Goal: Task Accomplishment & Management: Complete application form

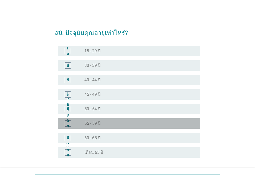
click at [70, 122] on div "[PERSON_NAME]" at bounding box center [68, 123] width 6 height 6
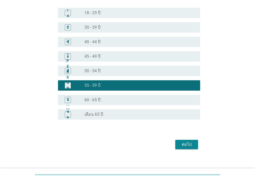
scroll to position [43, 0]
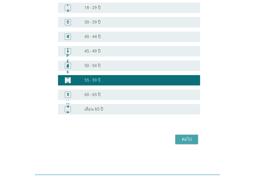
click at [192, 139] on div "ต่อไป" at bounding box center [187, 139] width 15 height 6
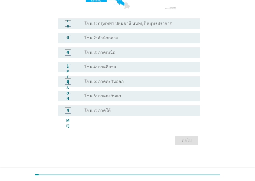
scroll to position [114, 0]
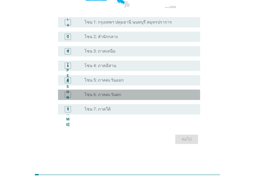
click at [108, 96] on font "โซน 6: ภาคตะวันตก" at bounding box center [102, 94] width 37 height 5
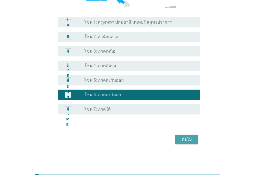
click at [194, 140] on div "ต่อไป" at bounding box center [187, 139] width 15 height 6
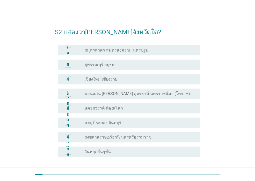
scroll to position [0, 0]
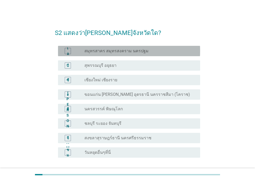
click at [129, 49] on font "สมุทรสาคร สมุทรสงคราม นครปฐม" at bounding box center [116, 50] width 64 height 5
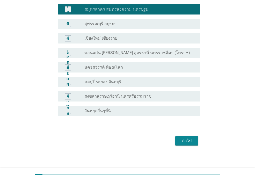
scroll to position [43, 0]
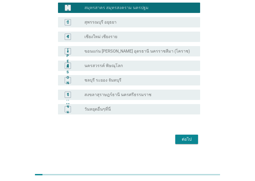
click at [188, 142] on font "ต่อไป" at bounding box center [187, 139] width 10 height 6
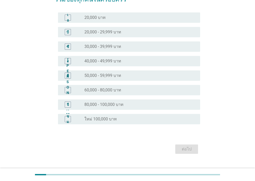
scroll to position [52, 0]
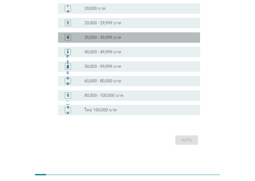
click at [94, 39] on font "30,000 - 39,999 บาท" at bounding box center [102, 37] width 37 height 5
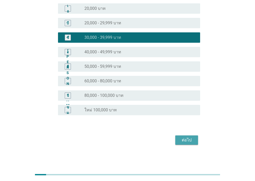
click at [191, 140] on font "ต่อไป" at bounding box center [187, 140] width 10 height 5
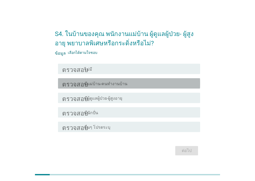
click at [176, 86] on div "โครงร่างกล่องกาเครื่องหมายว่าง มีแม่บ้าน-คนทำงานบ้าน" at bounding box center [140, 83] width 112 height 6
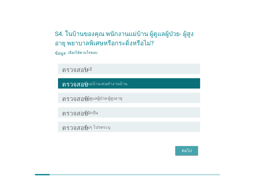
click at [191, 148] on font "ต่อไป" at bounding box center [187, 151] width 10 height 6
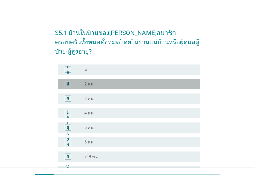
click at [97, 82] on div "ปุ่มวิทยุ[PERSON_NAME]เลือก 2 คน" at bounding box center [138, 84] width 108 height 5
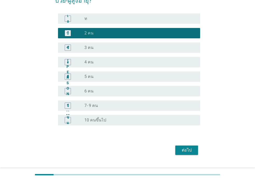
scroll to position [53, 0]
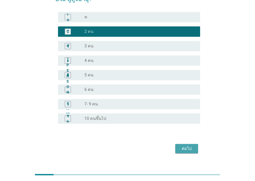
click at [194, 144] on button "ต่อไป" at bounding box center [186, 148] width 23 height 9
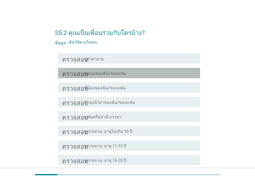
click at [91, 75] on font "พ่อแม่ของฉัน/ของแฟน" at bounding box center [105, 73] width 42 height 5
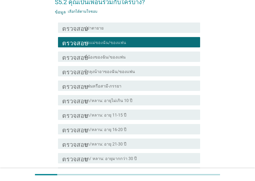
scroll to position [117, 0]
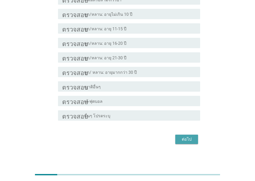
click at [180, 139] on div "ต่อไป" at bounding box center [187, 139] width 15 height 6
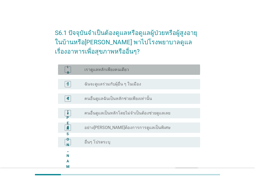
click at [101, 72] on div "ปุ่มวิทยุ[PERSON_NAME]เลือก เราดูแลหลักเพียงคนเดียว" at bounding box center [140, 70] width 112 height 6
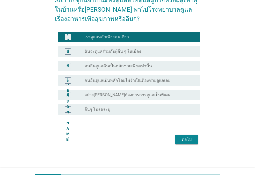
scroll to position [33, 0]
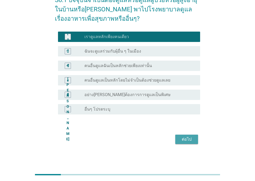
click at [189, 138] on font "ต่อไป" at bounding box center [187, 139] width 10 height 5
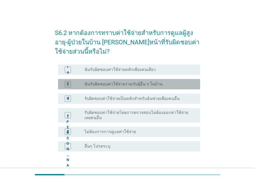
click at [115, 81] on div "บี ปุ่มวิทยุ[PERSON_NAME]เลือก ฉันรับผิดชอบค่าใช้จ่ายร่วมกับผุ้อื่น ๆ ในบ้าน" at bounding box center [129, 84] width 142 height 10
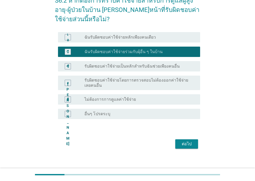
scroll to position [37, 0]
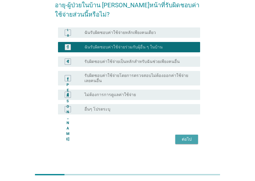
click at [189, 139] on font "ต่อไป" at bounding box center [187, 139] width 10 height 5
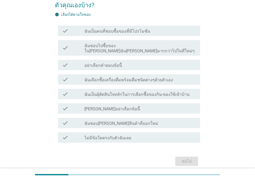
scroll to position [0, 0]
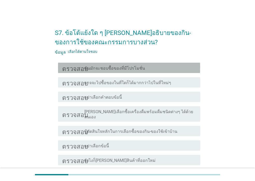
click at [132, 69] on font "ฉันมักจะชอบซื้อของที่มีโปรโมชั่น" at bounding box center [114, 68] width 61 height 5
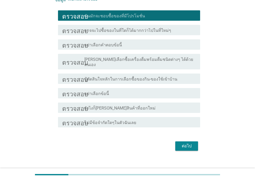
scroll to position [54, 0]
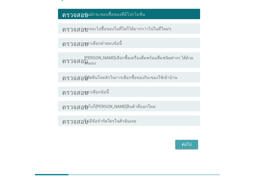
click at [188, 142] on font "ต่อไป" at bounding box center [187, 144] width 10 height 5
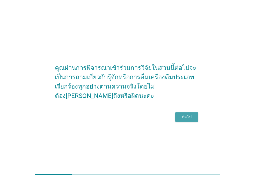
click at [189, 114] on font "ต่อไป" at bounding box center [187, 117] width 10 height 6
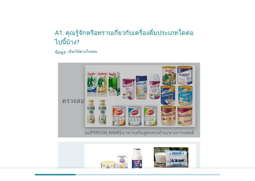
click at [174, 68] on img at bounding box center [140, 96] width 110 height 62
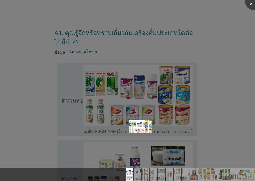
click at [64, 116] on div at bounding box center [127, 90] width 255 height 181
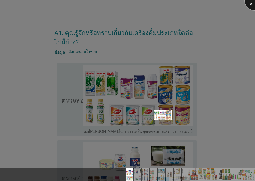
click at [249, 4] on div at bounding box center [255, 0] width 21 height 21
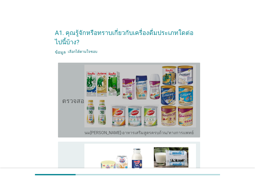
click at [71, 106] on icon "ตรวจสอบ" at bounding box center [75, 100] width 26 height 71
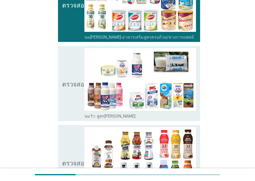
scroll to position [130, 0]
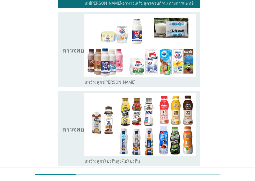
click at [75, 71] on icon "ตรวจสอบ" at bounding box center [75, 49] width 26 height 71
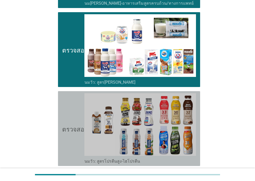
click at [70, 109] on icon "ตรวจสอบ" at bounding box center [75, 128] width 26 height 71
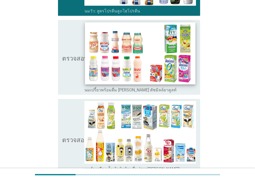
scroll to position [233, 0]
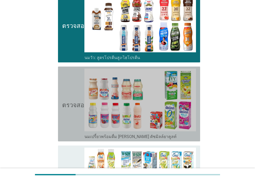
click at [71, 121] on icon "ตรวจสอบ" at bounding box center [75, 104] width 26 height 71
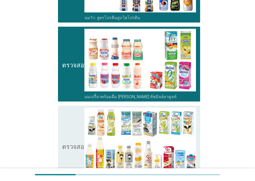
scroll to position [311, 0]
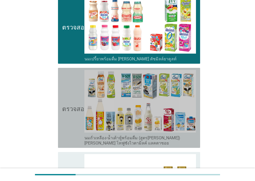
click at [75, 142] on icon "ตรวจสอบ" at bounding box center [75, 108] width 26 height 76
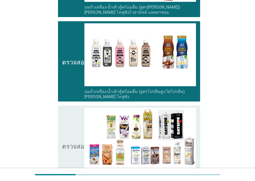
scroll to position [492, 0]
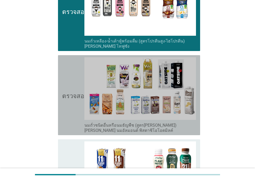
click at [71, 111] on icon "ตรวจสอบ" at bounding box center [75, 95] width 26 height 76
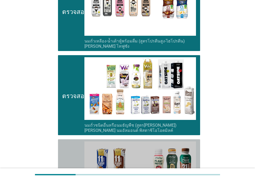
click at [74, 160] on icon "ตรวจสอบ" at bounding box center [75, 179] width 26 height 76
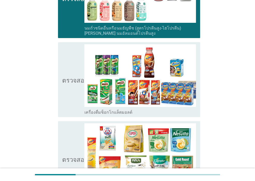
scroll to position [699, 0]
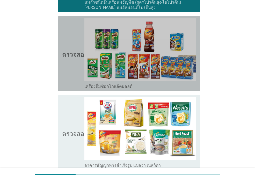
click at [61, 78] on div "ตรวจสอบ โครงร่างกล่องกาเครื่องหมายว่าง เครื่องดื่มช็อกโกแล็ตมอลต์" at bounding box center [129, 53] width 142 height 75
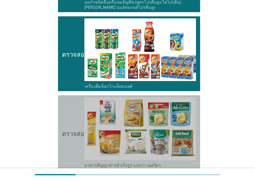
click at [65, 124] on icon "ตรวจสอบ" at bounding box center [75, 132] width 26 height 71
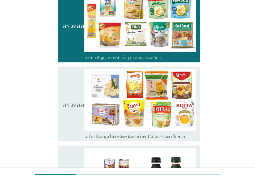
scroll to position [855, 0]
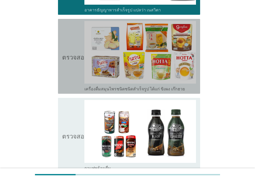
click at [75, 83] on icon "ตรวจสอบ" at bounding box center [75, 56] width 26 height 71
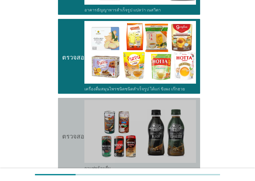
click at [70, 116] on icon "ตรวจสอบ" at bounding box center [75, 135] width 26 height 71
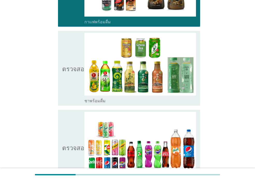
scroll to position [1010, 0]
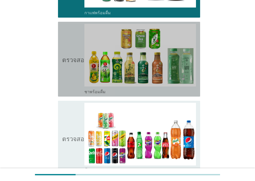
click at [68, 84] on icon "ตรวจสอบ" at bounding box center [75, 59] width 26 height 71
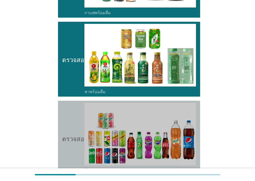
click at [69, 108] on icon "ตรวจสอบ" at bounding box center [75, 138] width 26 height 71
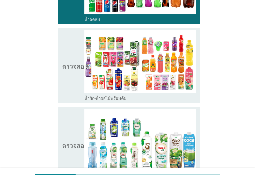
scroll to position [1166, 0]
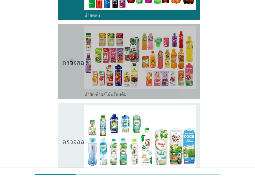
click at [70, 90] on icon "ตรวจสอบ" at bounding box center [75, 61] width 26 height 71
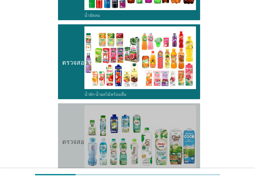
click at [64, 116] on icon "ตรวจสอบ" at bounding box center [75, 140] width 26 height 71
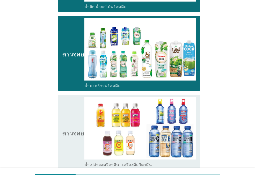
scroll to position [1295, 0]
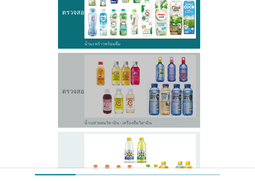
click at [70, 118] on icon "ตรวจสอบ" at bounding box center [75, 90] width 26 height 71
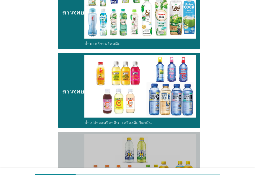
click at [69, 151] on icon "ตรวจสอบ" at bounding box center [75, 169] width 26 height 71
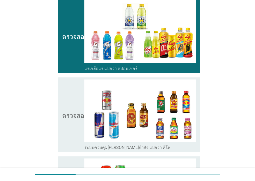
scroll to position [1451, 0]
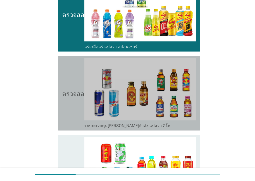
click at [77, 107] on icon "ตรวจสอบ" at bounding box center [75, 93] width 26 height 71
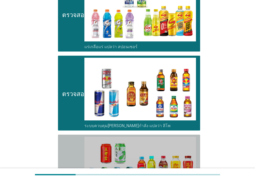
click at [71, 143] on icon "ตรวจสอบ" at bounding box center [75, 177] width 26 height 81
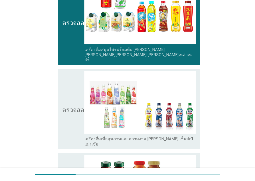
scroll to position [1606, 0]
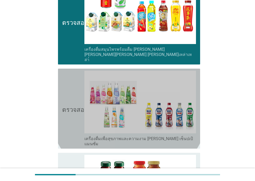
click at [74, 120] on icon "ตรวจสอบ" at bounding box center [75, 109] width 26 height 76
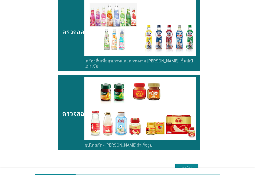
scroll to position [1698, 0]
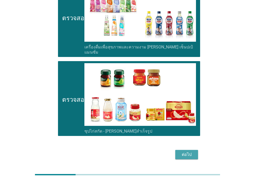
click at [192, 152] on div "ต่อไป" at bounding box center [187, 155] width 15 height 6
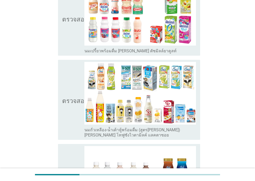
scroll to position [311, 0]
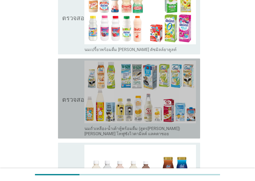
click at [72, 87] on icon "ตรวจสอบ" at bounding box center [75, 99] width 26 height 76
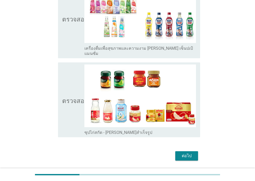
scroll to position [1688, 0]
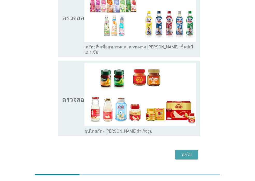
click at [188, 152] on font "ต่อไป" at bounding box center [187, 154] width 10 height 5
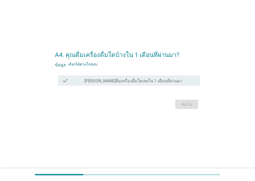
scroll to position [0, 0]
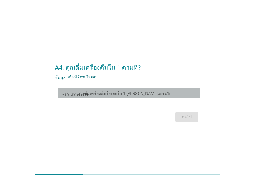
click at [96, 95] on font "ดื่มเครื่องดื่มใดเลยใน 1 [PERSON_NAME]เดียวกับ" at bounding box center [127, 93] width 87 height 5
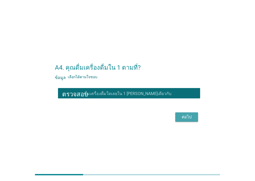
click at [192, 117] on div "ต่อไป" at bounding box center [187, 117] width 15 height 6
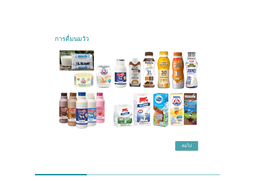
click at [194, 146] on button "ต่อไป" at bounding box center [186, 145] width 23 height 9
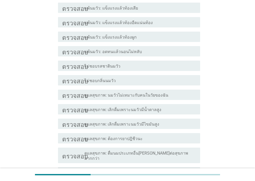
scroll to position [78, 0]
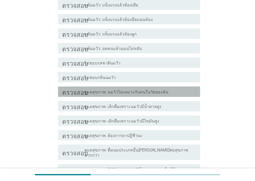
click at [165, 91] on div "โครงร่างกล่องกาเครื่องหมายว่าง ดูแลสุขภาพ: นมวัวไม่เหมาะกับคนในวัยของฉัน" at bounding box center [140, 92] width 112 height 6
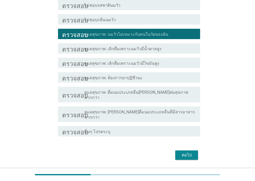
scroll to position [141, 0]
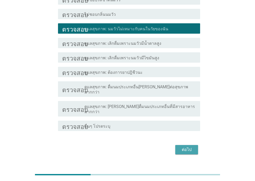
click at [184, 147] on font "ต่อไป" at bounding box center [187, 149] width 10 height 5
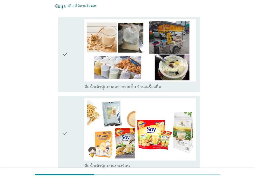
scroll to position [0, 0]
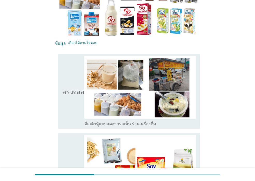
scroll to position [104, 0]
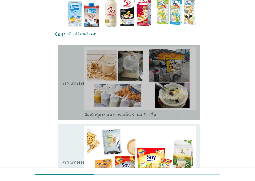
click at [73, 111] on icon "ตรวจสอบ" at bounding box center [75, 82] width 26 height 71
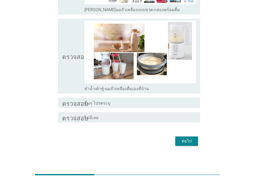
scroll to position [448, 0]
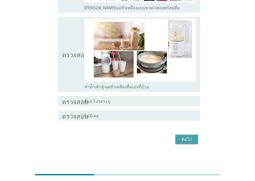
click at [194, 139] on div "ต่อไป" at bounding box center [187, 139] width 15 height 6
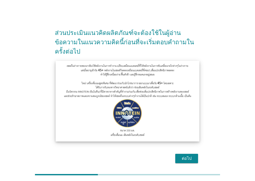
click at [105, 116] on img at bounding box center [128, 101] width 144 height 81
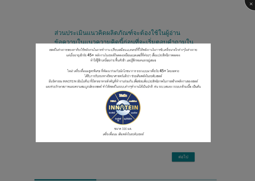
click at [250, 5] on div at bounding box center [255, 0] width 21 height 21
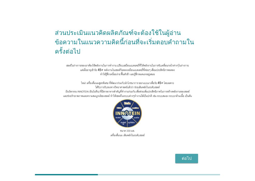
click at [180, 159] on div "ต่อไป" at bounding box center [187, 158] width 15 height 6
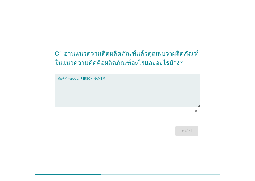
click at [118, 84] on textarea "พิมพ์คำตอบของคุณที่นี่" at bounding box center [129, 93] width 142 height 27
type textarea "นมถั่วเหลือง"
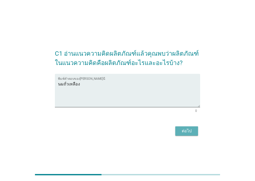
click at [186, 134] on font "ต่อไป" at bounding box center [187, 131] width 10 height 6
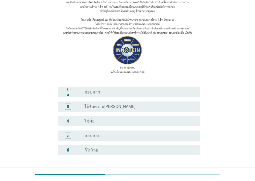
scroll to position [78, 0]
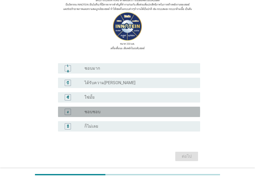
click at [103, 113] on div "ปุ่มวิทยุ[PERSON_NAME]เลือก ชอบชอบ" at bounding box center [138, 111] width 108 height 5
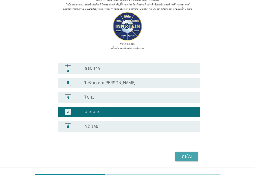
click at [186, 156] on font "ต่อไป" at bounding box center [187, 156] width 10 height 5
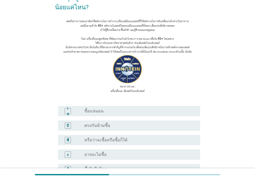
scroll to position [52, 0]
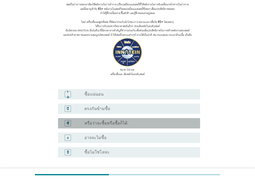
click at [119, 125] on font "หรือว่าจะซื้อหรือซื้อก็ได้" at bounding box center [105, 123] width 43 height 5
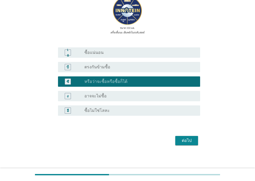
scroll to position [95, 0]
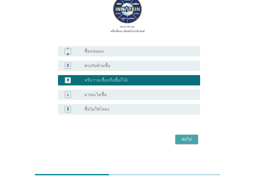
click at [190, 137] on font "ต่อไป" at bounding box center [187, 139] width 10 height 5
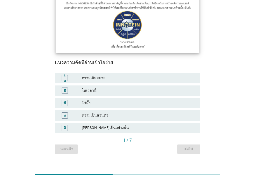
scroll to position [87, 0]
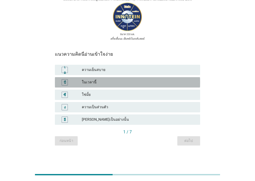
click at [139, 80] on font "ในเวลานี้" at bounding box center [139, 82] width 114 height 5
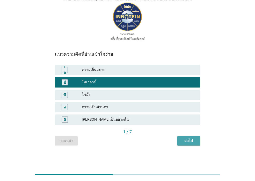
click at [194, 139] on div "ต่อไป" at bounding box center [189, 140] width 15 height 5
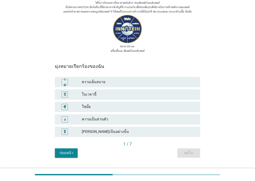
scroll to position [78, 0]
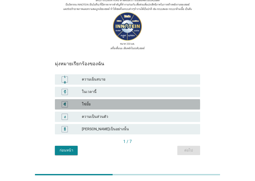
click at [112, 105] on font "ใช่มั้ย" at bounding box center [139, 104] width 114 height 5
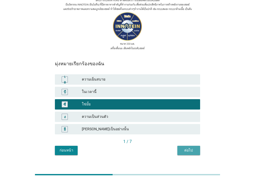
click at [198, 152] on button "ต่อไป" at bounding box center [188, 150] width 23 height 9
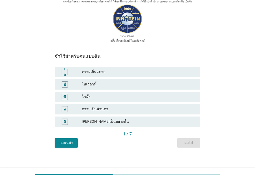
scroll to position [87, 0]
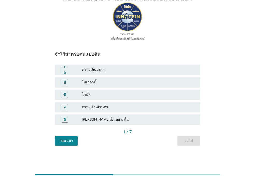
click at [114, 94] on font "ใช่มั้ย" at bounding box center [139, 94] width 114 height 5
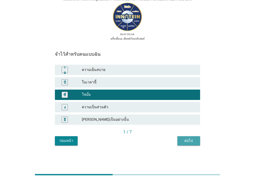
click at [195, 139] on div "ต่อไป" at bounding box center [189, 140] width 15 height 5
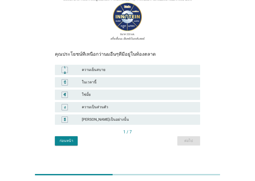
click at [105, 94] on font "ใช่มั้ย" at bounding box center [139, 94] width 114 height 5
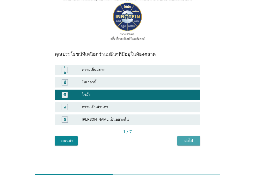
click at [187, 141] on font "ต่อไป" at bounding box center [188, 141] width 9 height 4
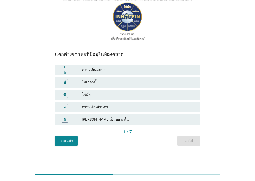
click at [126, 95] on font "ใช่มั้ย" at bounding box center [139, 94] width 114 height 5
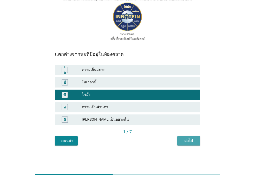
click at [191, 141] on font "ต่อไป" at bounding box center [188, 141] width 9 height 4
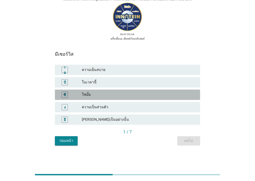
click at [132, 96] on font "ใช่มั้ย" at bounding box center [139, 94] width 114 height 5
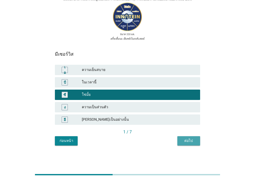
click at [193, 140] on div "ต่อไป" at bounding box center [189, 140] width 15 height 5
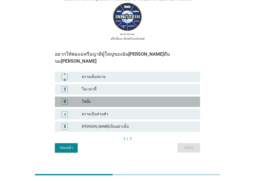
click at [114, 99] on font "ใช่มั้ย" at bounding box center [139, 101] width 114 height 5
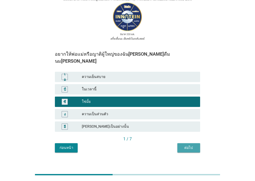
click at [182, 145] on div "ต่อไป" at bounding box center [189, 147] width 15 height 5
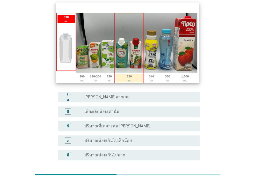
scroll to position [52, 0]
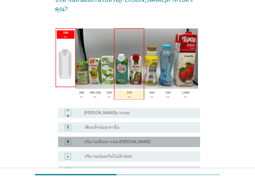
click at [126, 139] on font "ปริมาณที่เหมาะสม-[PERSON_NAME]" at bounding box center [117, 141] width 66 height 5
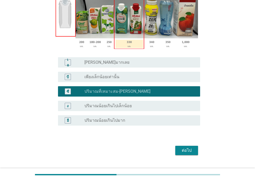
scroll to position [104, 0]
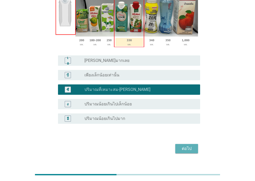
click at [194, 144] on button "ต่อไป" at bounding box center [186, 148] width 23 height 9
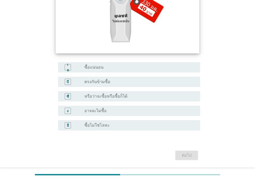
scroll to position [104, 0]
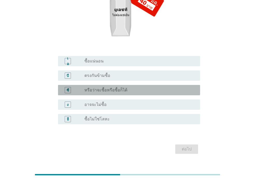
click at [138, 88] on div "ปุ่มวิทยุ[PERSON_NAME]เลือก หรือว่าจะซื้อหรือซื้อก็ได้" at bounding box center [138, 90] width 108 height 5
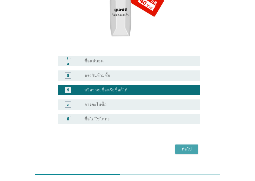
click at [197, 145] on button "ต่อไป" at bounding box center [186, 149] width 23 height 9
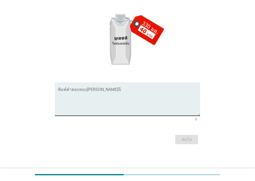
scroll to position [57, 0]
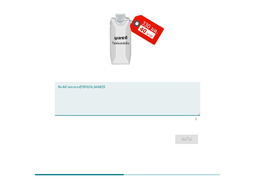
click at [94, 104] on textarea "พิมพ์คำตอบของคุณที่นี่" at bounding box center [129, 101] width 142 height 27
type textarea "ยังไม่แน่ใจ"
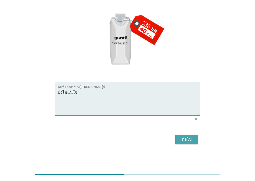
click at [194, 138] on button "ต่อไป" at bounding box center [186, 139] width 23 height 9
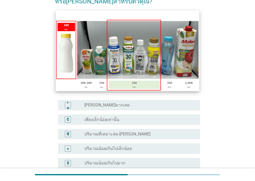
scroll to position [52, 0]
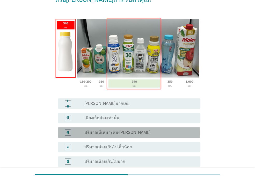
click at [114, 135] on font "ปริมาณที่เหมาะสม-[PERSON_NAME]" at bounding box center [117, 132] width 66 height 5
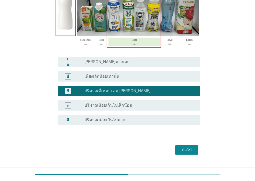
scroll to position [104, 0]
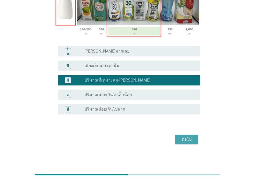
click at [196, 139] on button "ต่อไป" at bounding box center [186, 139] width 23 height 9
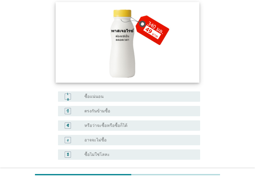
scroll to position [78, 0]
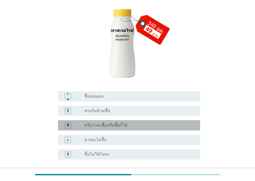
click at [152, 122] on div "ปุ่มวิทยุ[PERSON_NAME]เลือก หรือว่าจะซื้อหรือซื้อก็ได้" at bounding box center [140, 125] width 112 height 6
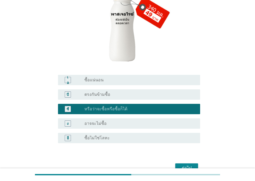
scroll to position [113, 0]
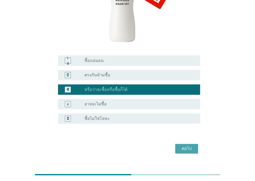
click at [187, 146] on font "ต่อไป" at bounding box center [187, 148] width 10 height 5
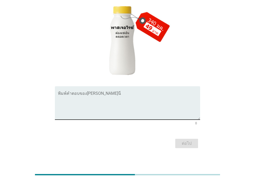
scroll to position [57, 0]
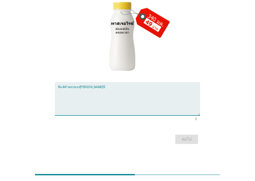
click at [107, 101] on textarea "พิมพ์คำตอบของคุณที่นี่" at bounding box center [129, 101] width 142 height 27
type textarea "บอกว่า อาจจะ"
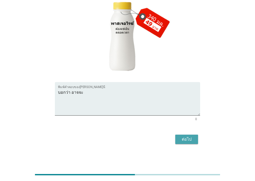
click at [190, 138] on font "ต่อไป" at bounding box center [187, 139] width 10 height 5
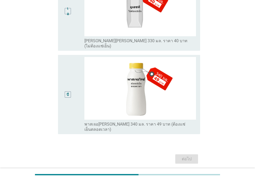
scroll to position [188, 0]
click at [68, 92] on font "บี" at bounding box center [68, 94] width 2 height 4
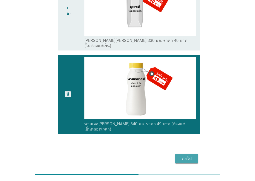
click at [192, 156] on div "ต่อไป" at bounding box center [187, 159] width 15 height 6
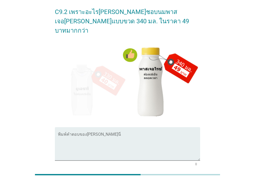
scroll to position [57, 0]
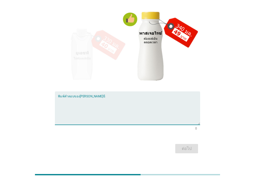
click at [114, 101] on textarea "พิมพ์คำตอบของคุณที่นี่" at bounding box center [129, 111] width 142 height 27
type textarea "เย็นดี มีประโยชน์"
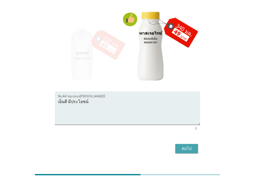
click at [187, 146] on font "ต่อไป" at bounding box center [187, 149] width 10 height 6
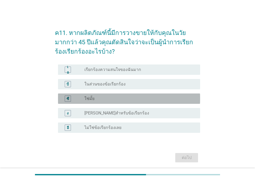
click at [103, 100] on div "ปุ่มวิทยุ[PERSON_NAME]เลือก ใช่มั้ย" at bounding box center [138, 98] width 108 height 5
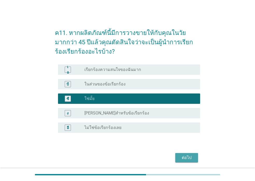
click at [187, 159] on font "ต่อไป" at bounding box center [187, 157] width 10 height 5
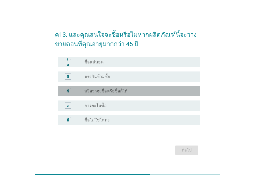
click at [92, 91] on font "หรือว่าจะซื้อหรือซื้อก็ได้" at bounding box center [105, 91] width 43 height 5
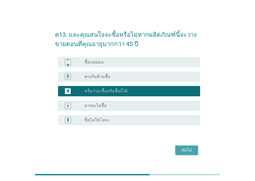
click at [195, 147] on button "ต่อไป" at bounding box center [186, 150] width 23 height 9
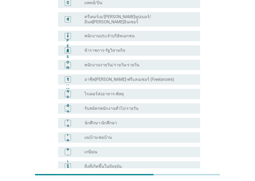
scroll to position [78, 0]
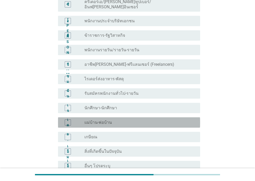
click at [127, 120] on div "ปุ่มวิทยุ[PERSON_NAME]เลือก แม่บ้าน-พ่อบ้าน" at bounding box center [138, 122] width 108 height 5
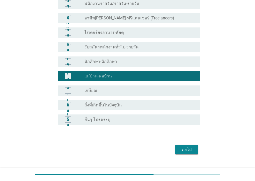
scroll to position [130, 0]
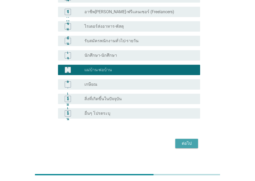
click at [188, 141] on font "ต่อไป" at bounding box center [187, 143] width 10 height 5
